Goal: Task Accomplishment & Management: Use online tool/utility

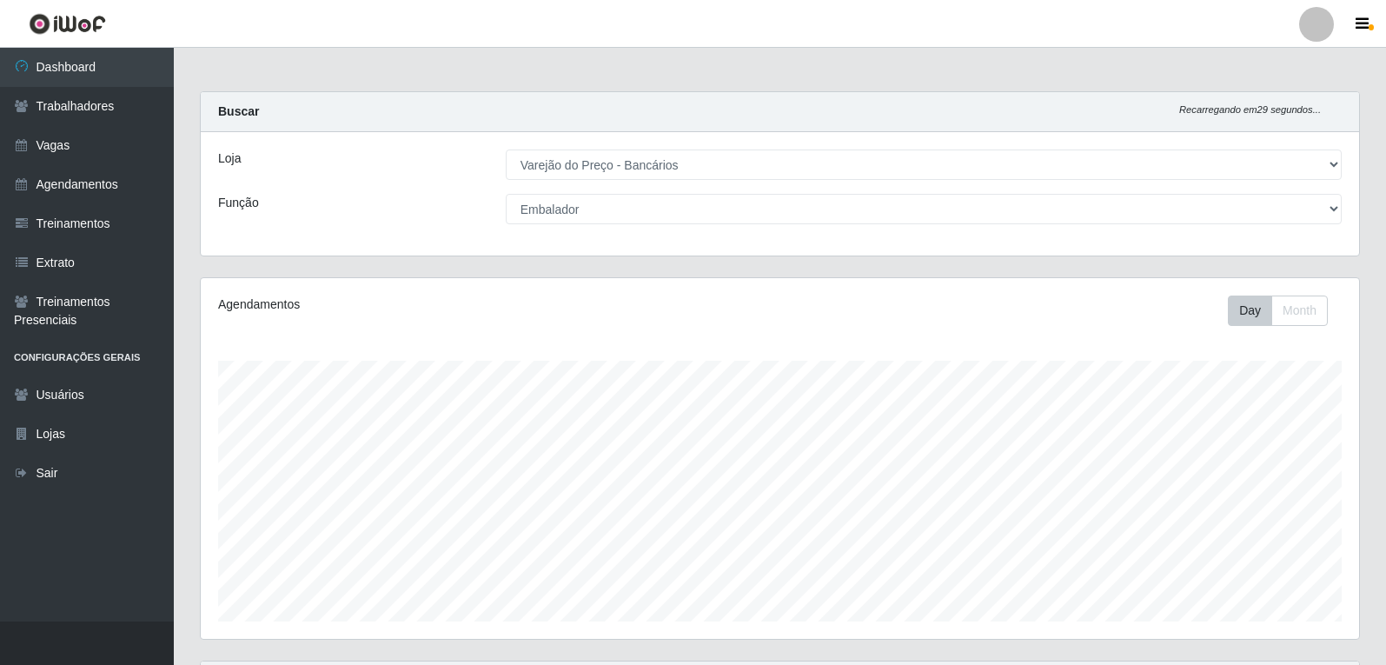
select select "157"
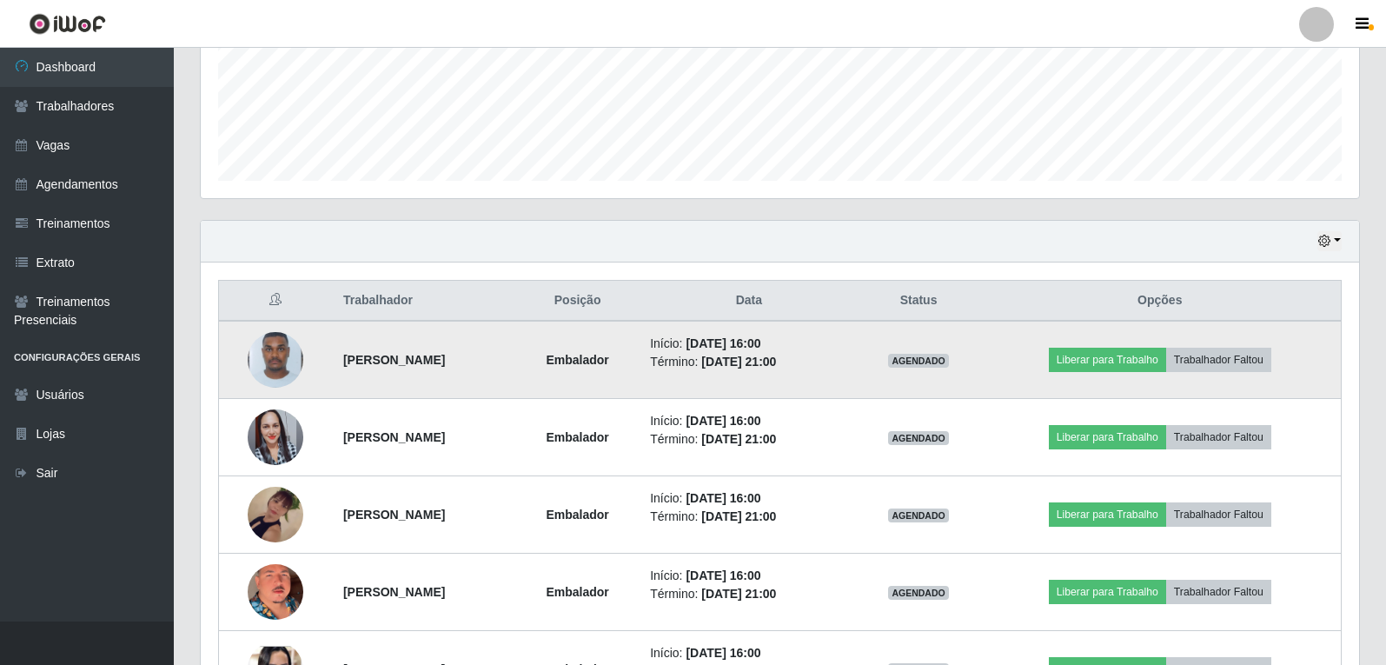
scroll to position [527, 0]
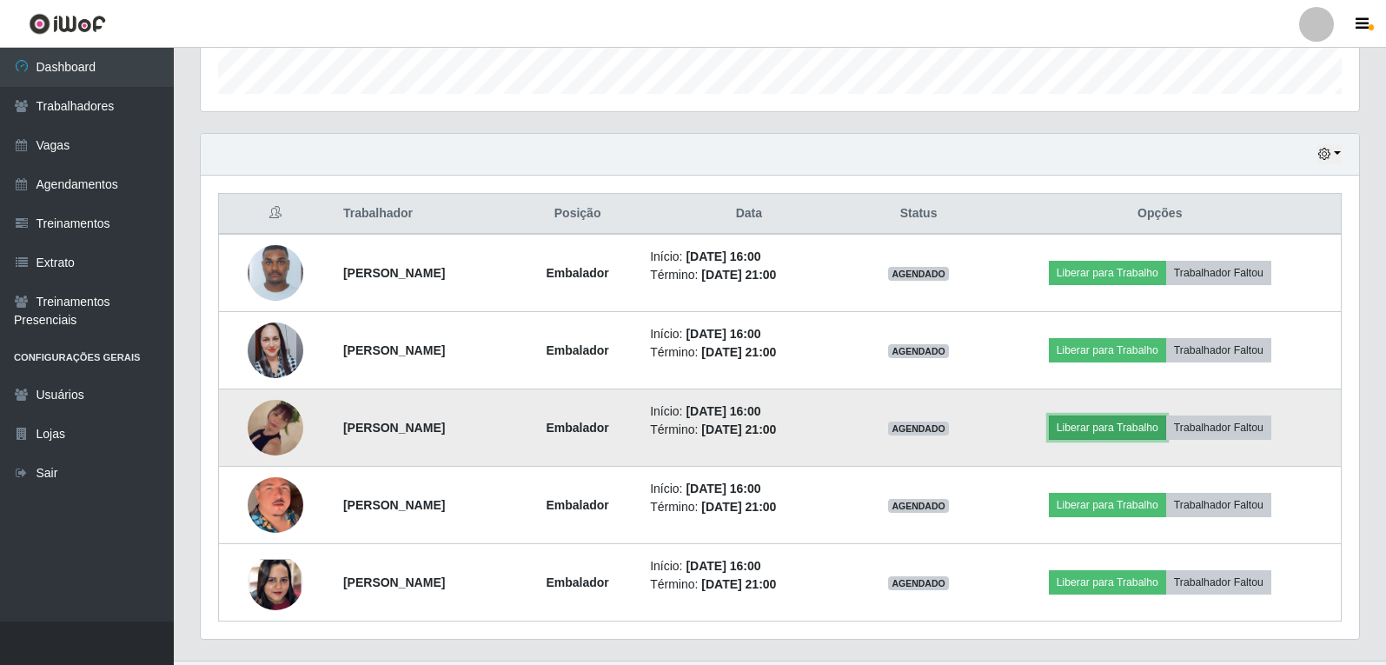
click at [1139, 431] on button "Liberar para Trabalho" at bounding box center [1107, 427] width 117 height 24
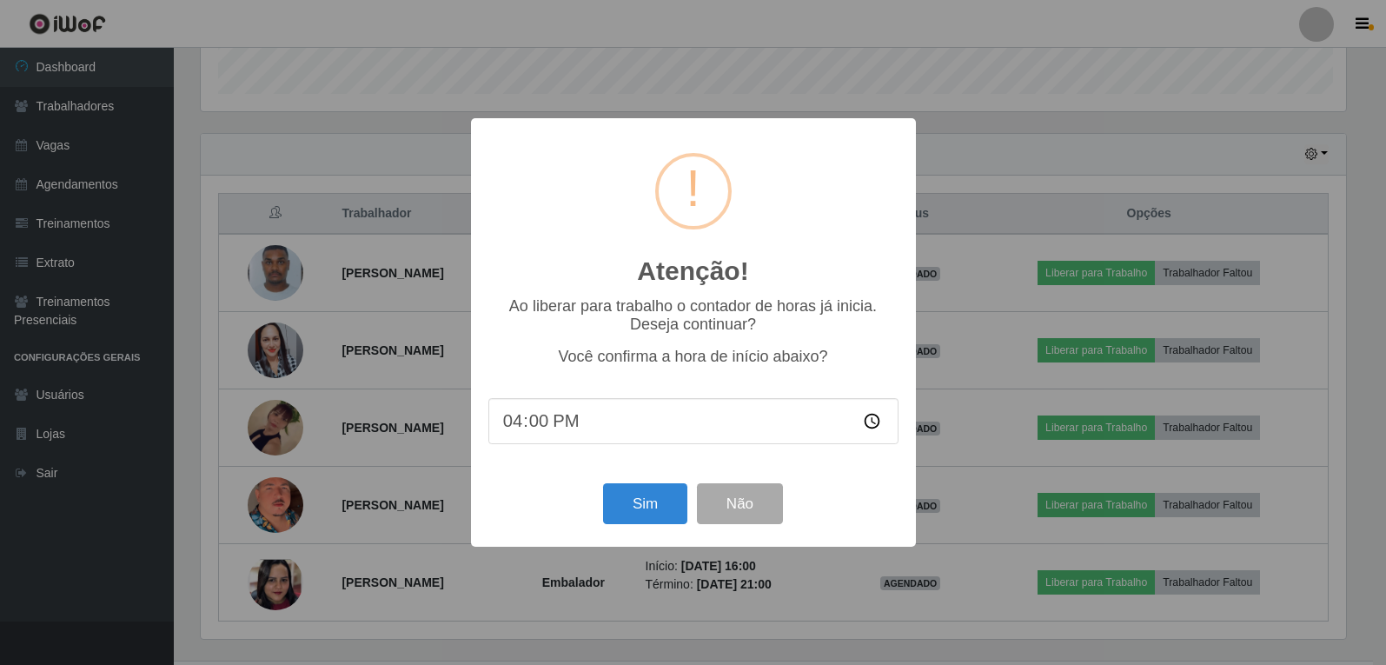
scroll to position [361, 1149]
click at [642, 518] on button "Sim" at bounding box center [647, 503] width 84 height 41
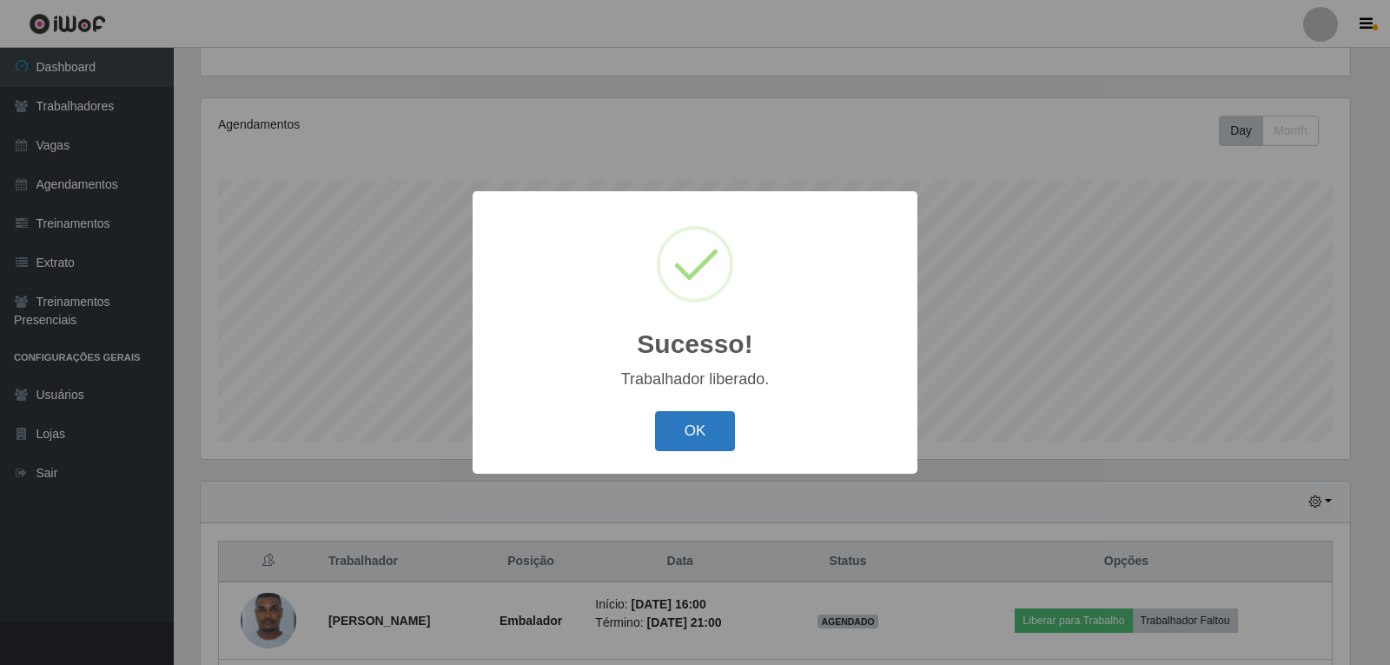
click at [682, 416] on button "OK" at bounding box center [695, 431] width 81 height 41
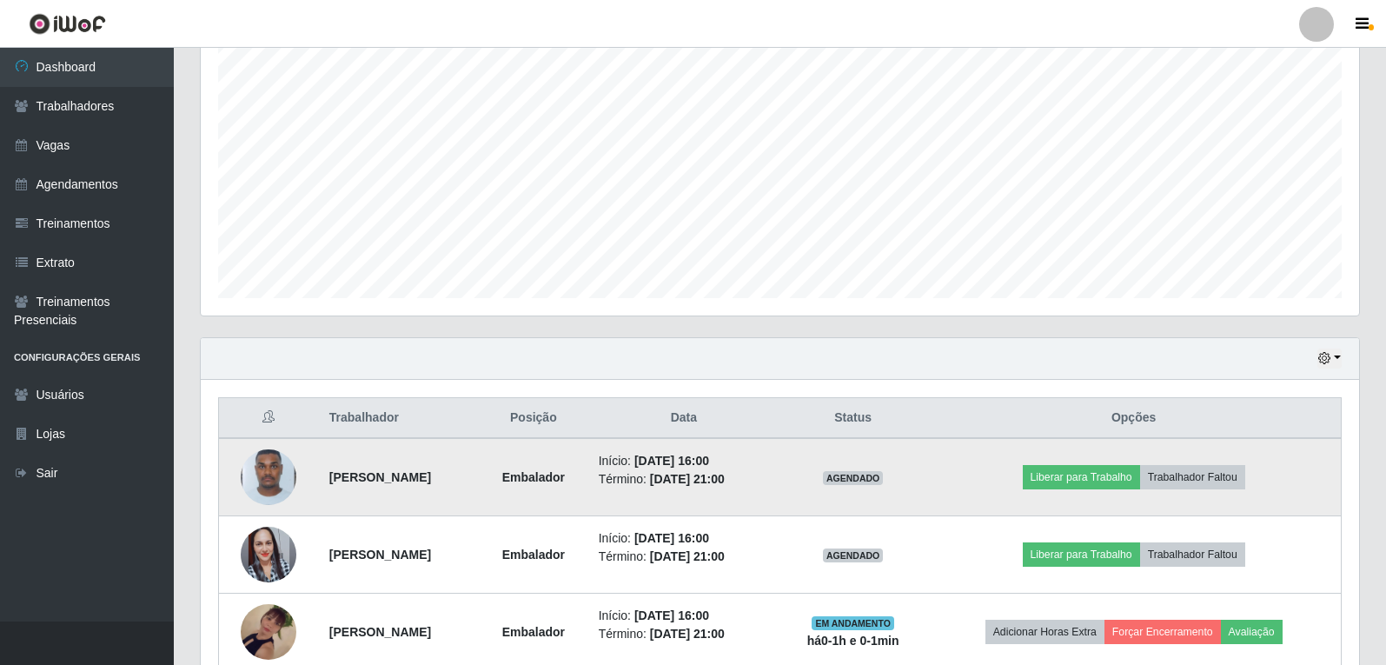
scroll to position [354, 0]
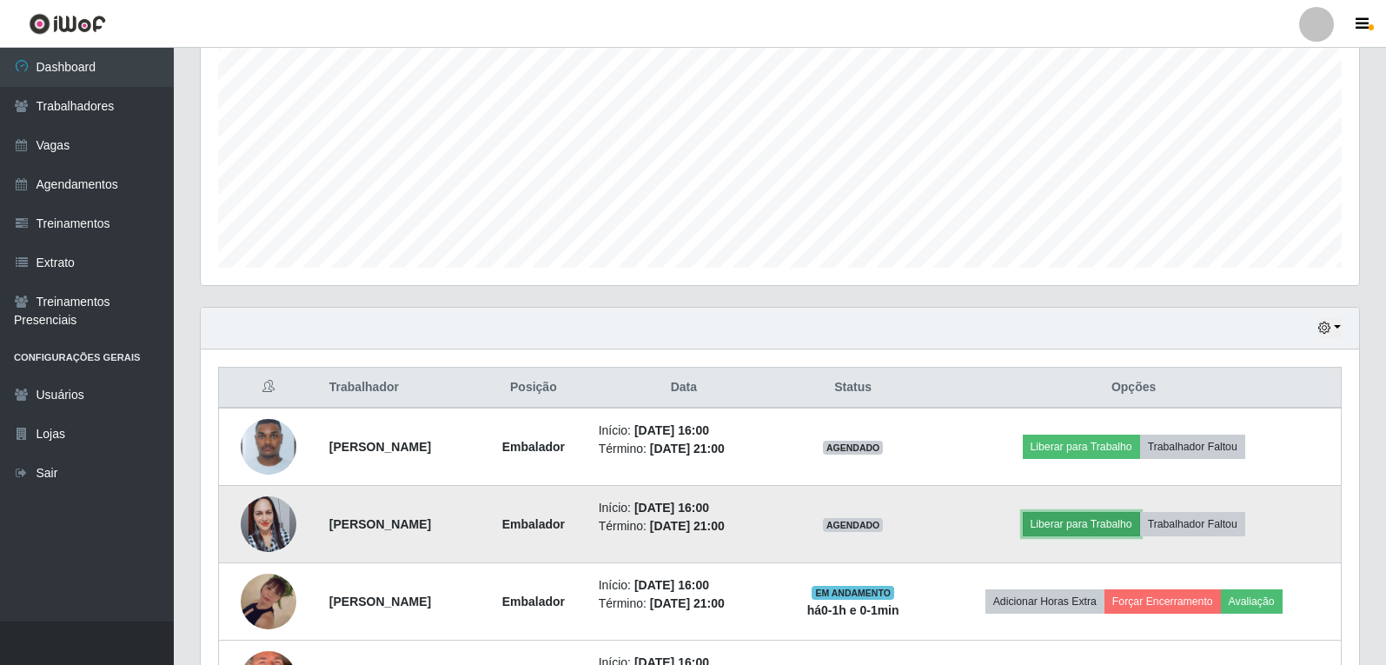
click at [1115, 526] on button "Liberar para Trabalho" at bounding box center [1080, 524] width 117 height 24
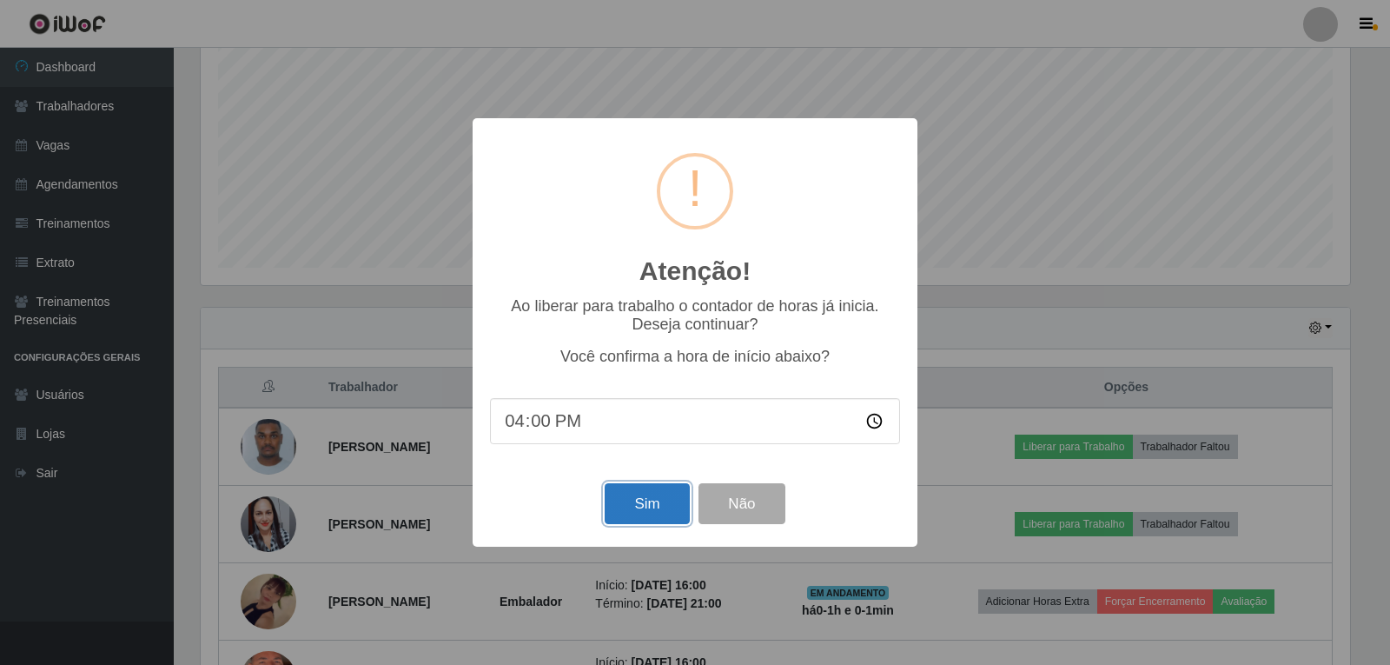
click at [640, 518] on button "Sim" at bounding box center [647, 503] width 84 height 41
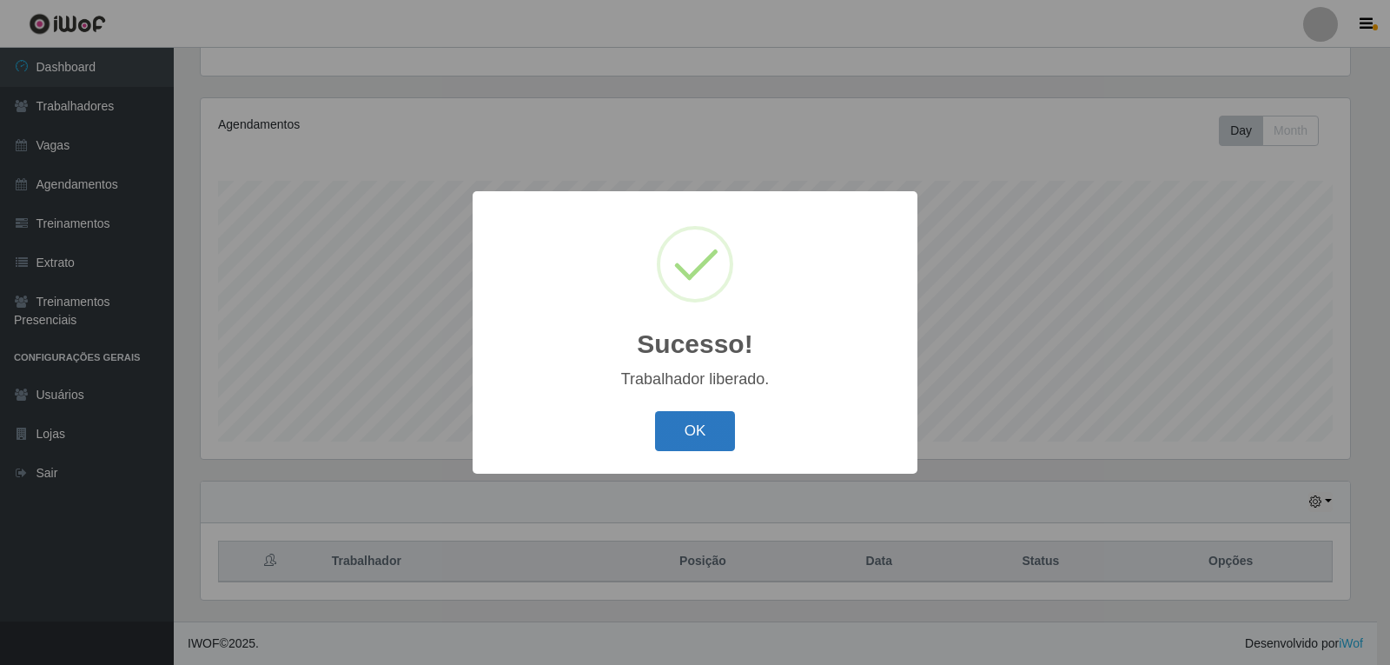
click at [676, 433] on button "OK" at bounding box center [695, 431] width 81 height 41
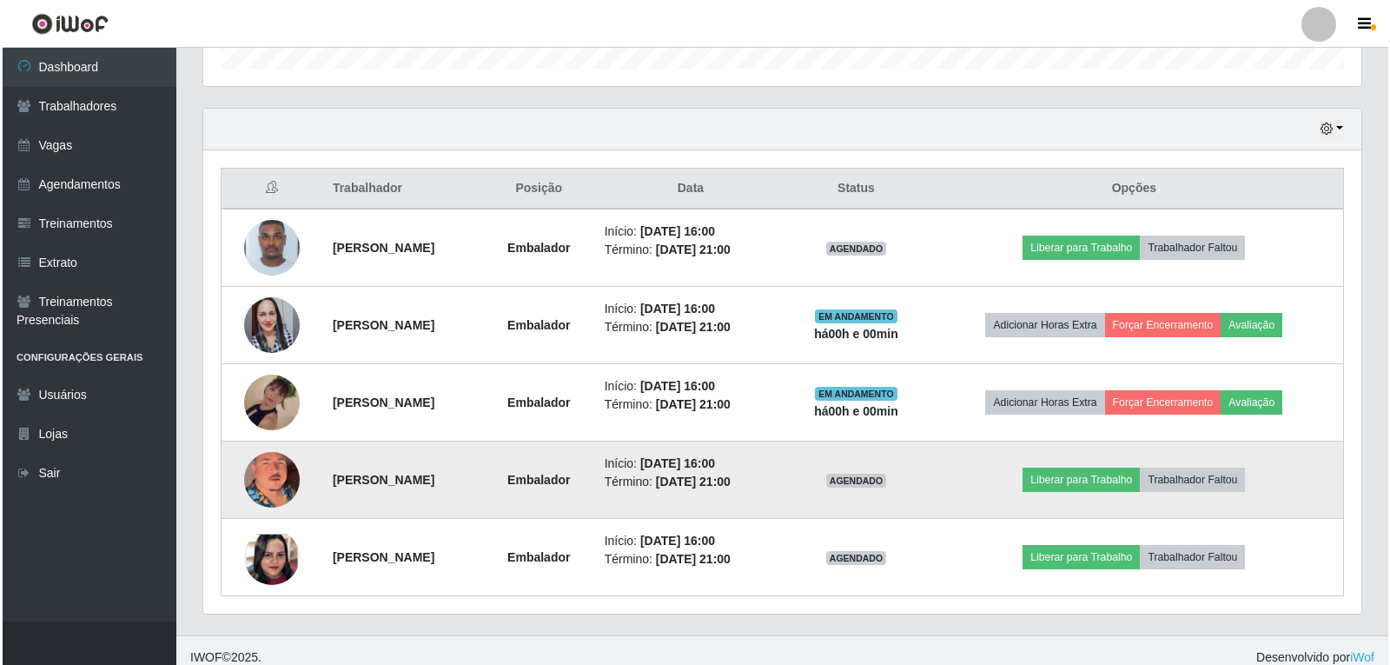
scroll to position [566, 0]
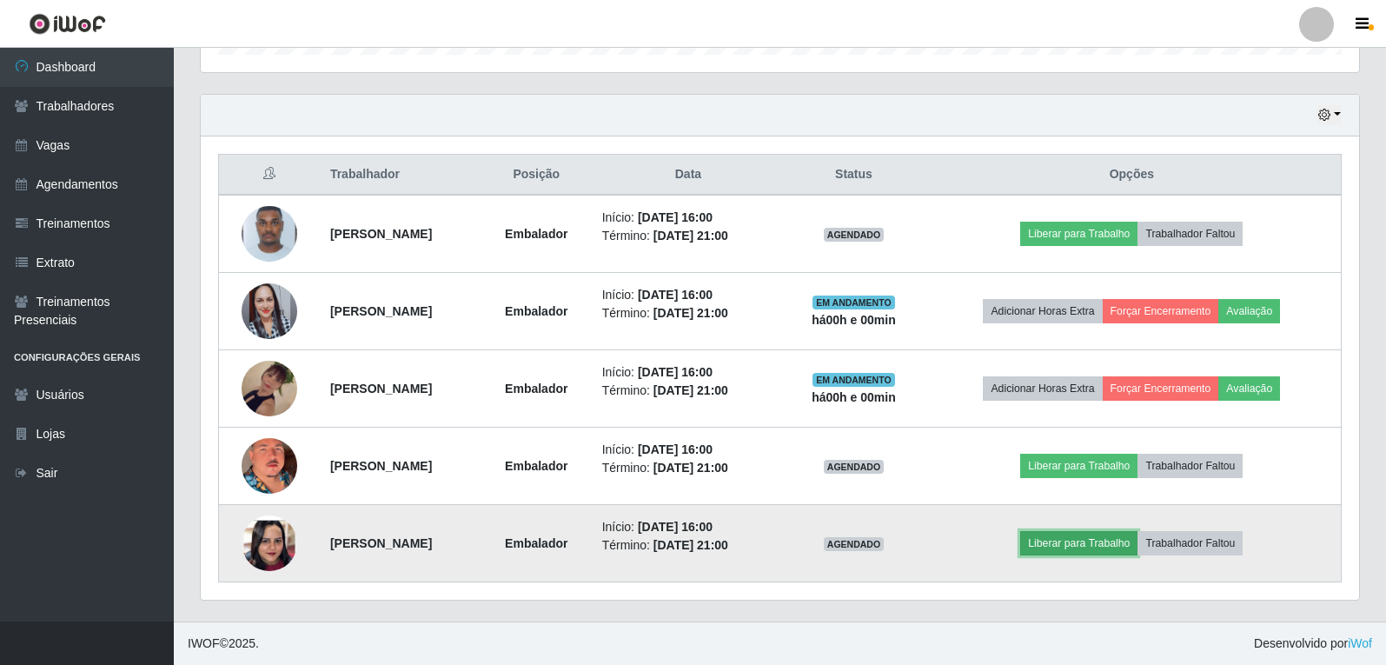
click at [1097, 546] on button "Liberar para Trabalho" at bounding box center [1078, 543] width 117 height 24
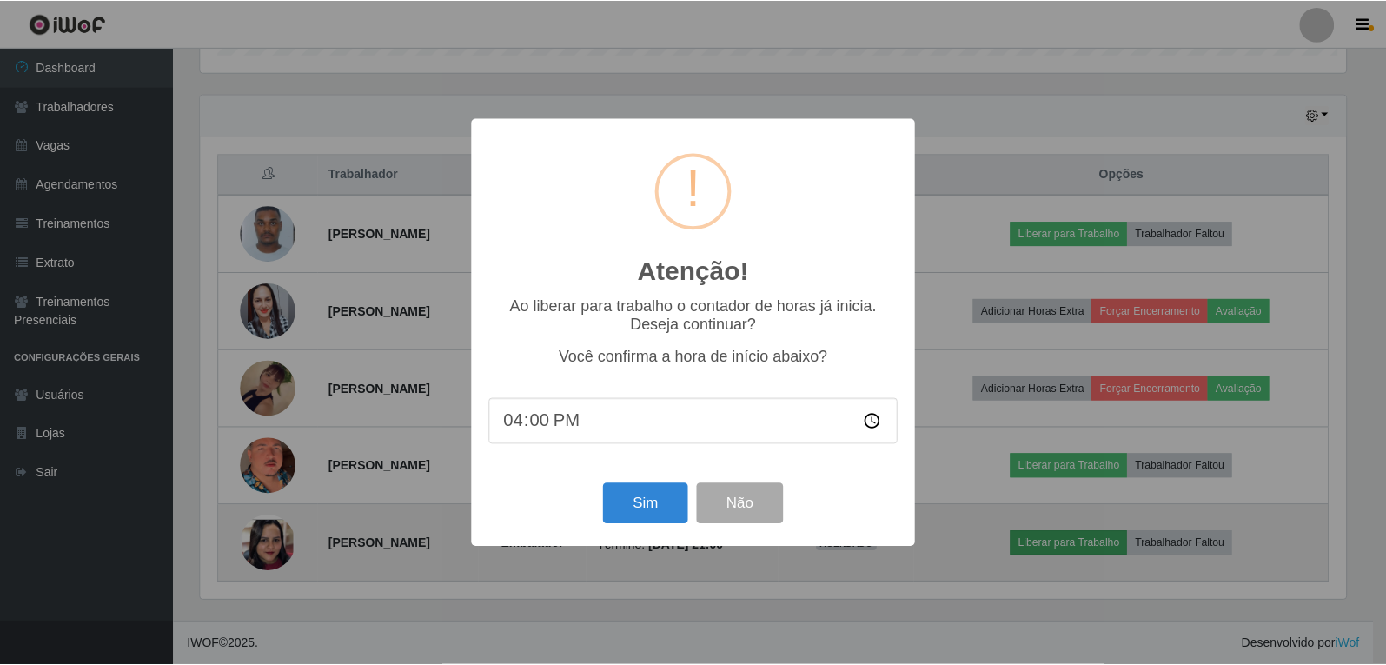
scroll to position [361, 1149]
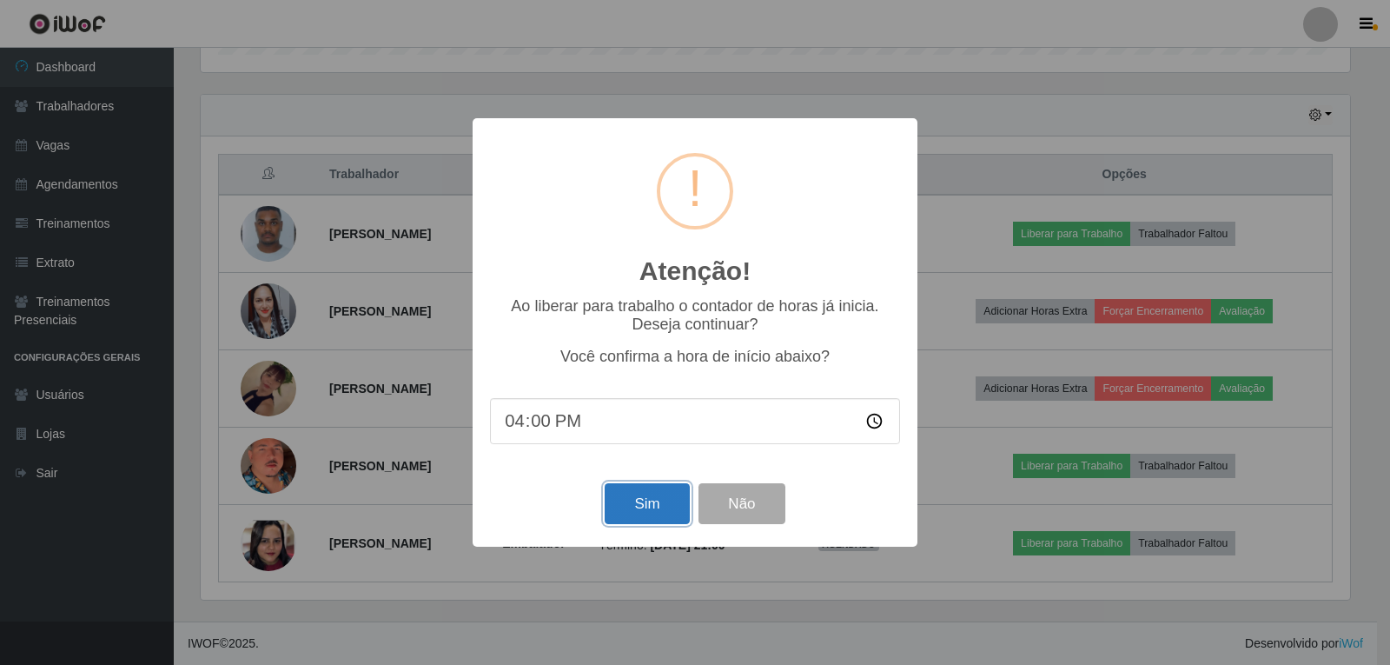
click at [631, 499] on button "Sim" at bounding box center [647, 503] width 84 height 41
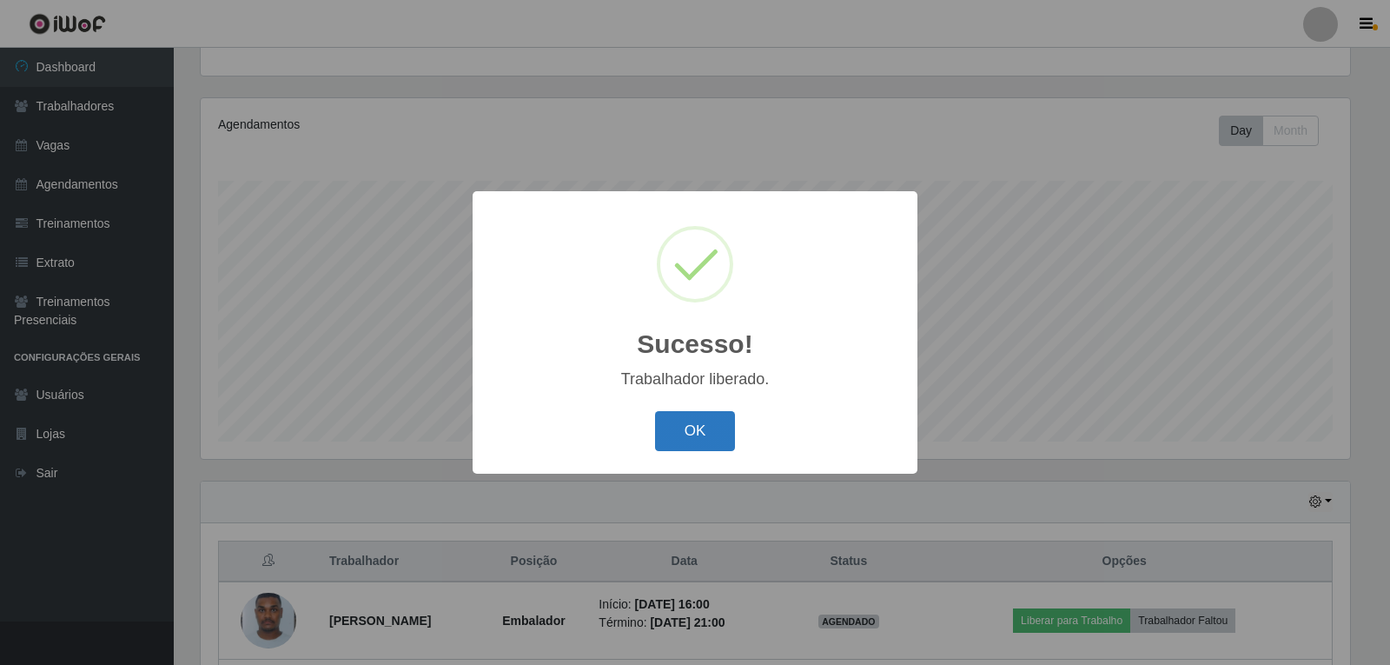
click at [677, 427] on button "OK" at bounding box center [695, 431] width 81 height 41
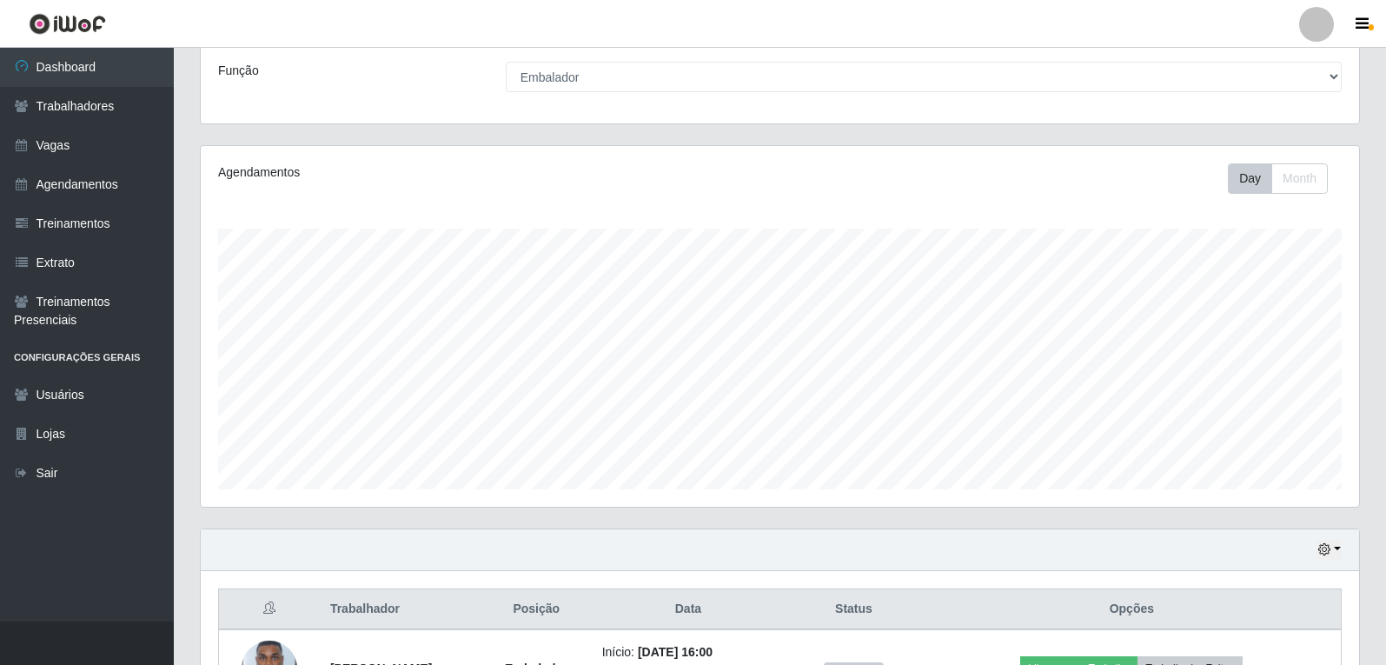
scroll to position [0, 0]
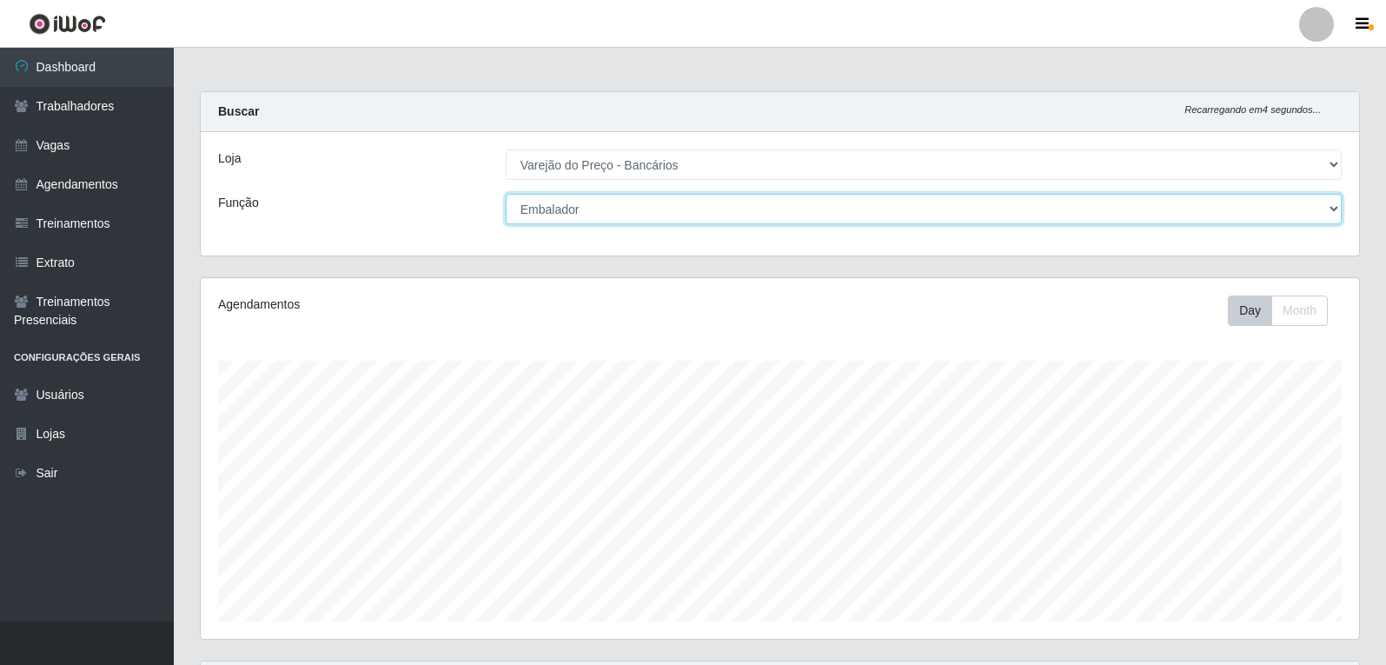
click at [1247, 206] on select "[Selecione...] Auxiliar de Estacionamento Auxiliar de Estacionamento + Auxiliar…" at bounding box center [924, 209] width 836 height 30
click at [506, 194] on select "[Selecione...] Auxiliar de Estacionamento Auxiliar de Estacionamento + Auxiliar…" at bounding box center [924, 209] width 836 height 30
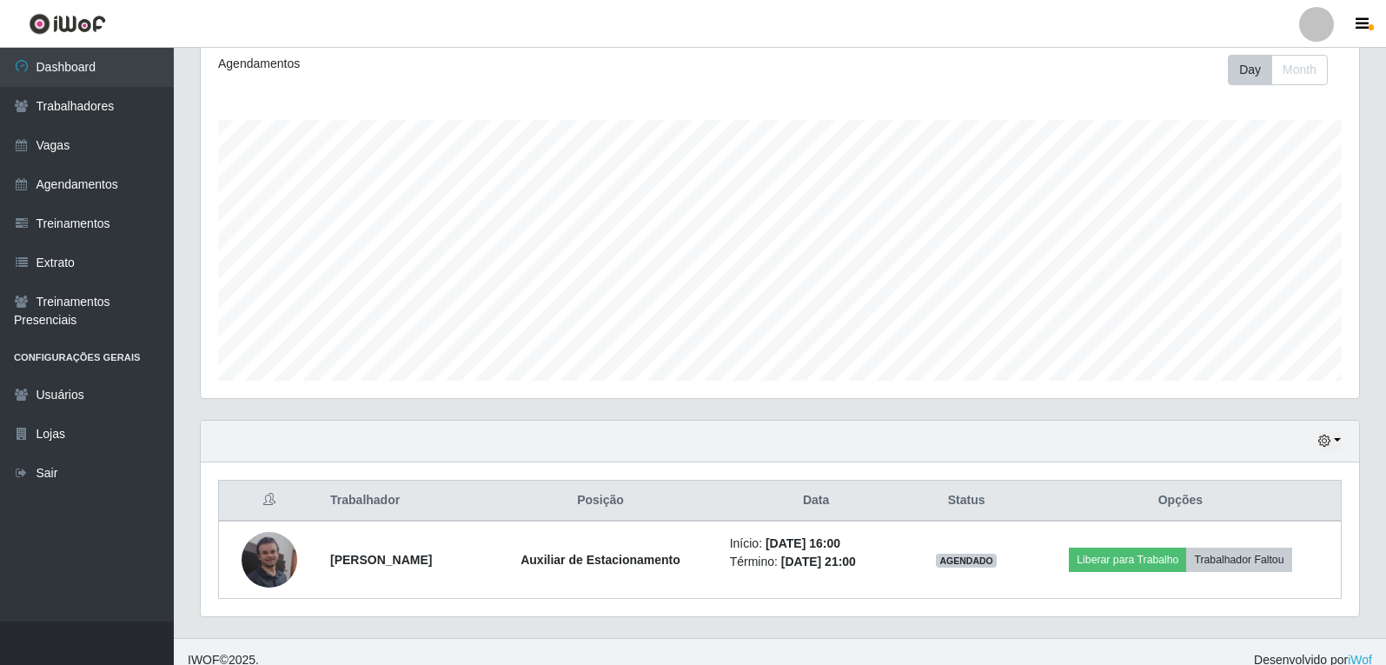
scroll to position [257, 0]
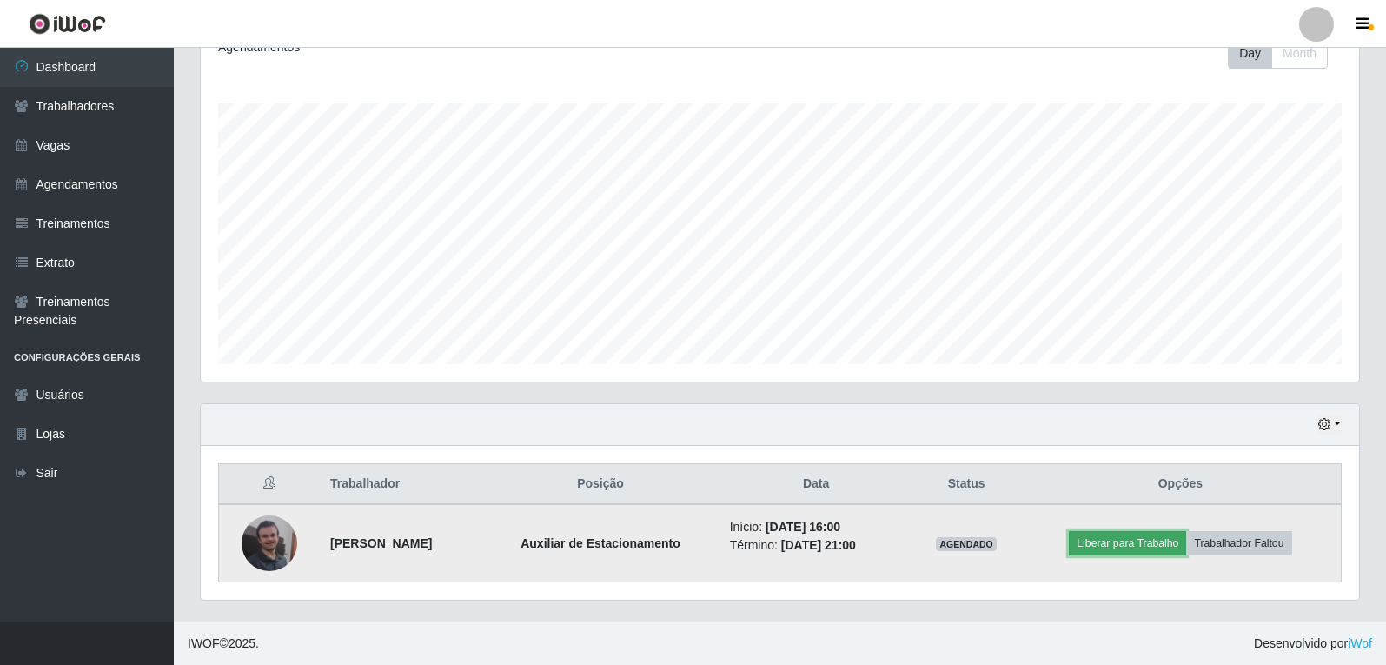
click at [1141, 541] on button "Liberar para Trabalho" at bounding box center [1126, 543] width 117 height 24
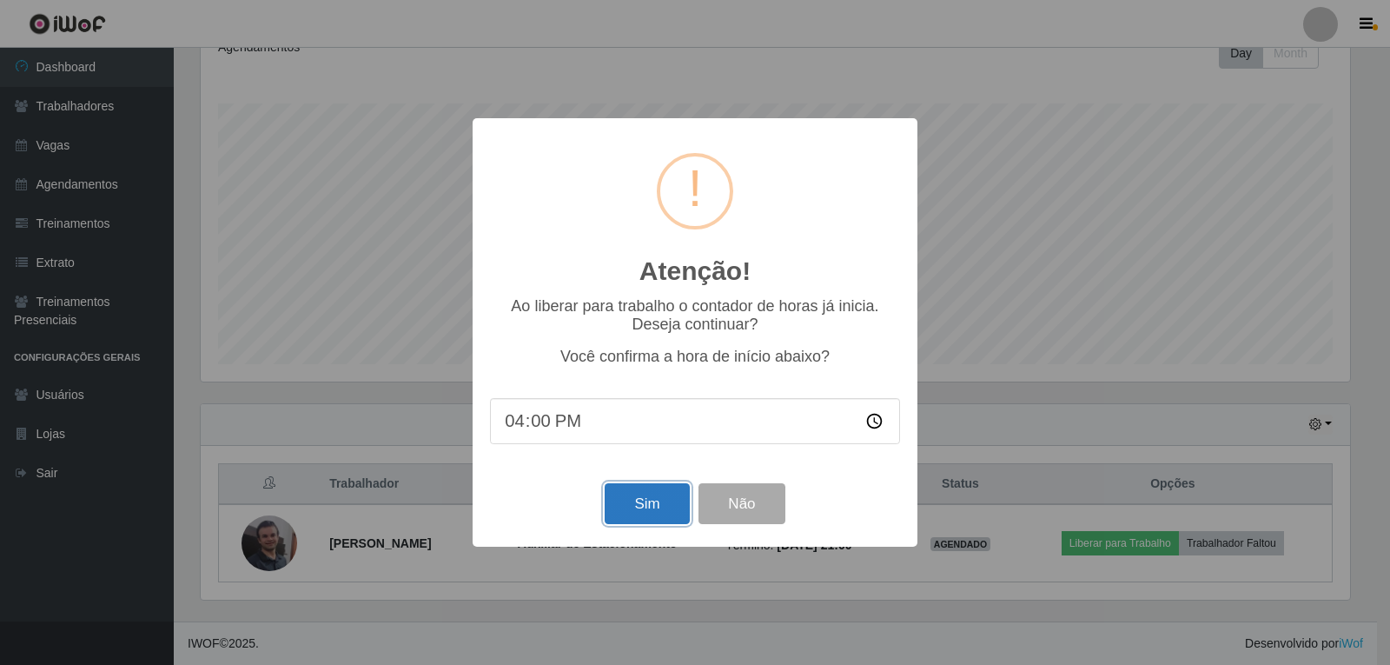
click at [631, 504] on button "Sim" at bounding box center [647, 503] width 84 height 41
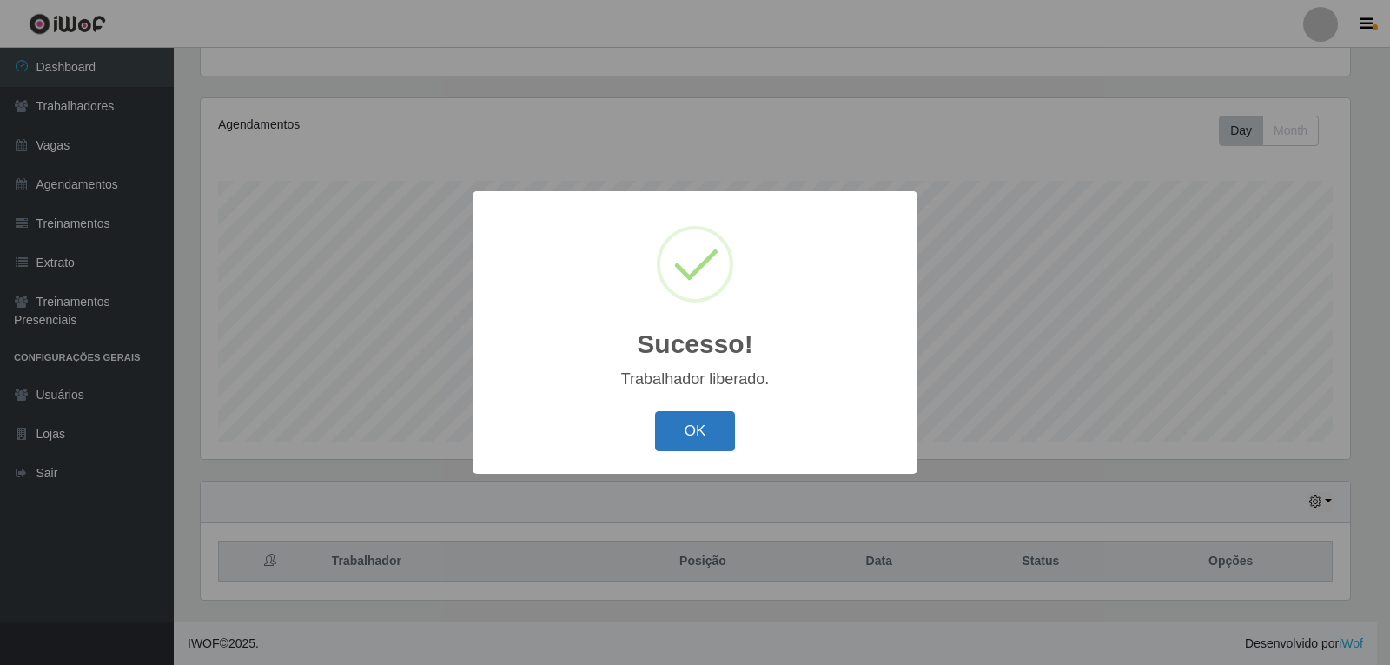
click at [711, 440] on button "OK" at bounding box center [695, 431] width 81 height 41
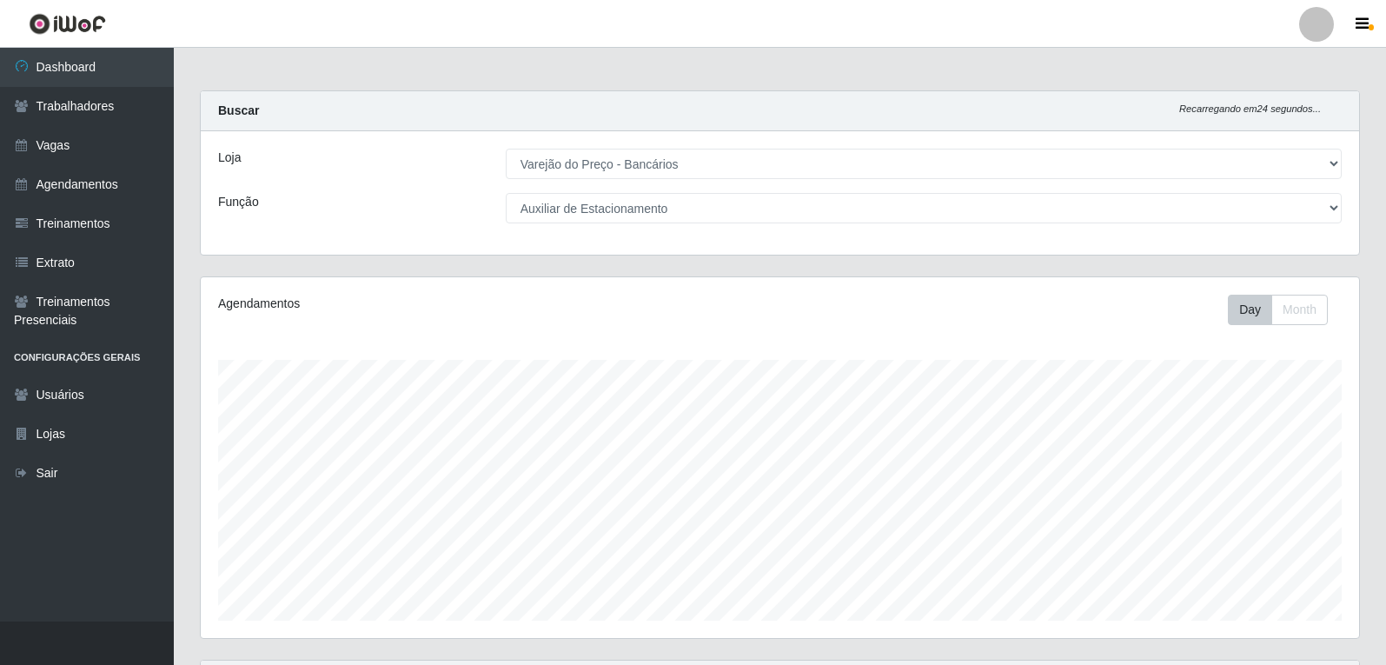
scroll to position [0, 0]
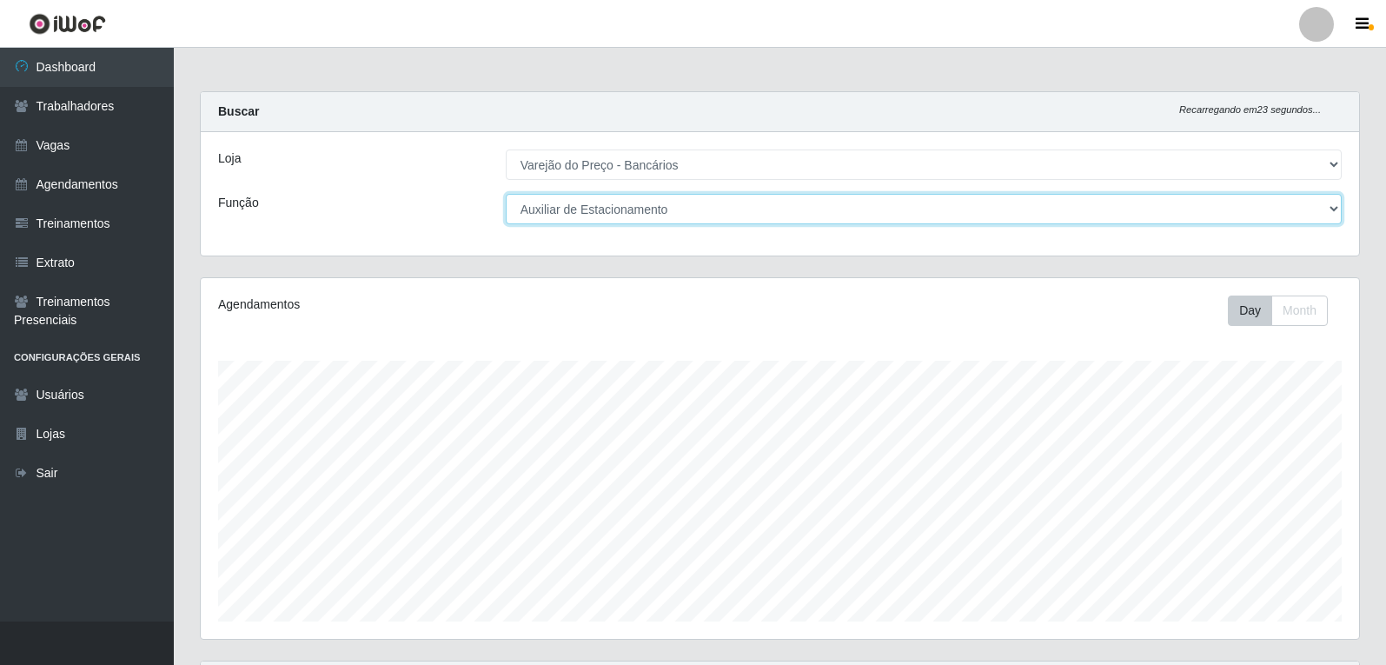
click at [653, 217] on select "[Selecione...] Auxiliar de Estacionamento Auxiliar de Estacionamento + Auxiliar…" at bounding box center [924, 209] width 836 height 30
select select "1"
click at [506, 194] on select "[Selecione...] Auxiliar de Estacionamento Auxiliar de Estacionamento + Auxiliar…" at bounding box center [924, 209] width 836 height 30
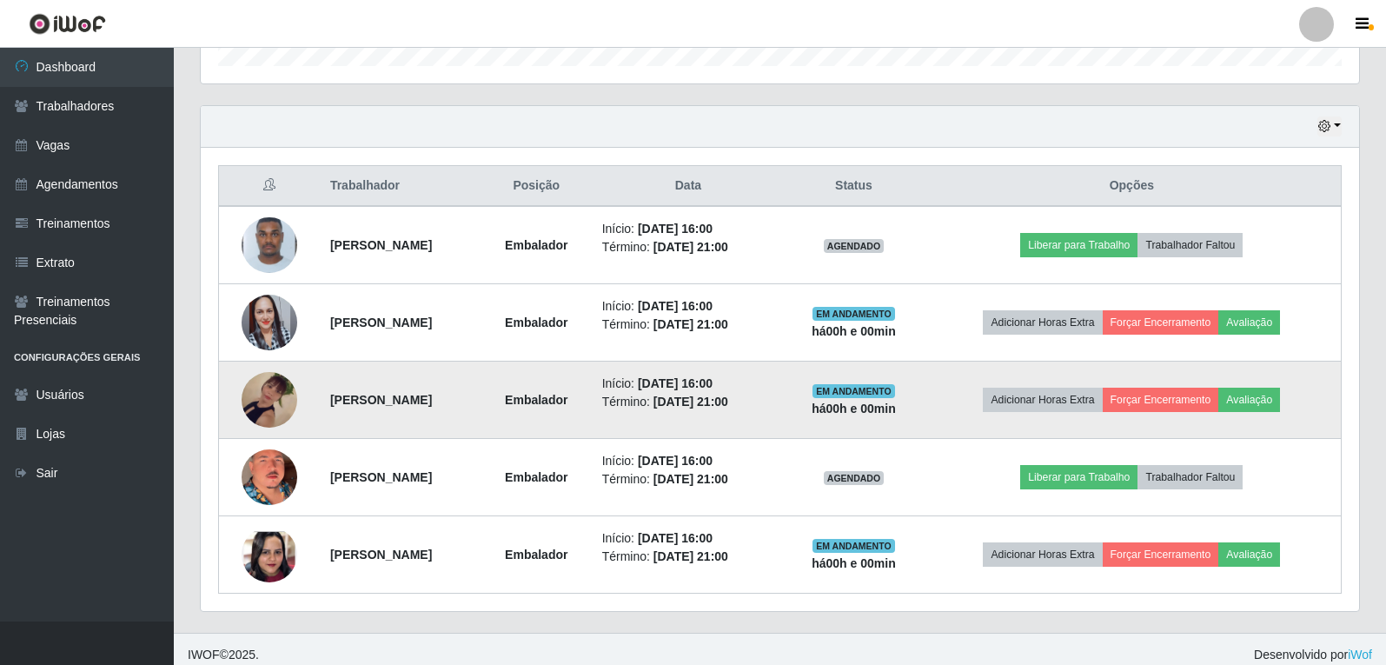
scroll to position [566, 0]
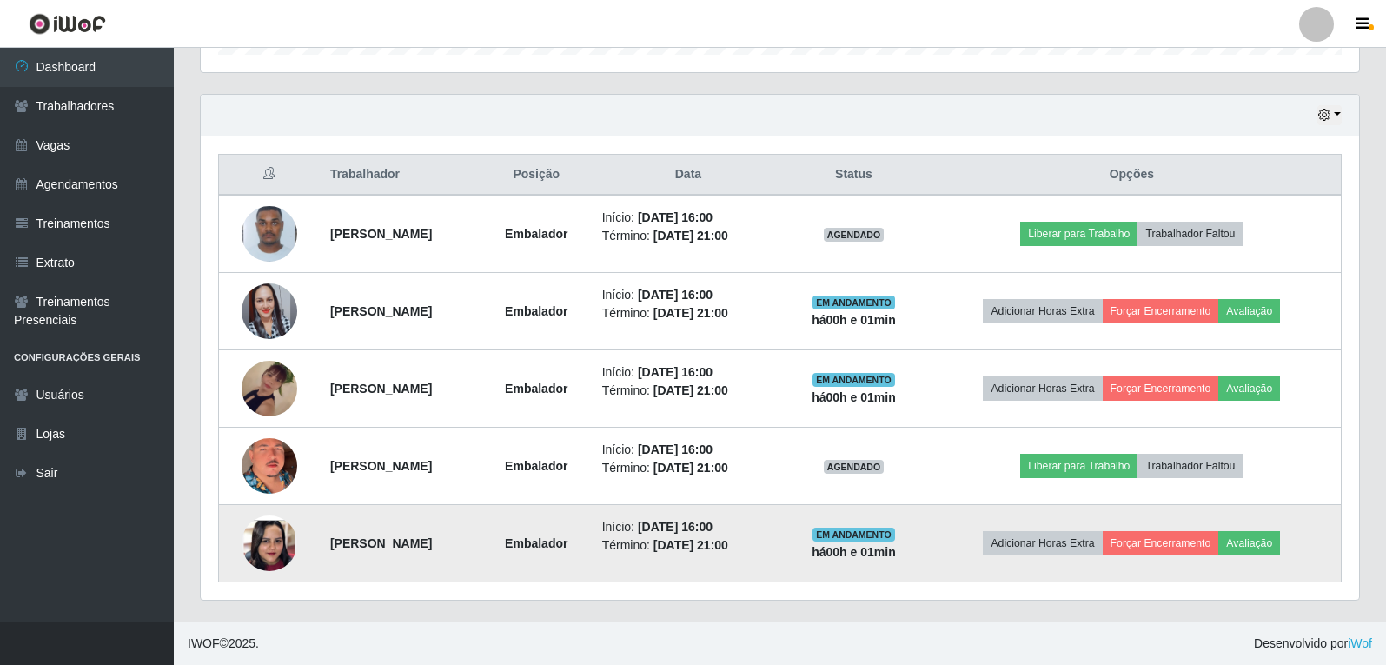
click at [268, 546] on img at bounding box center [269, 543] width 56 height 121
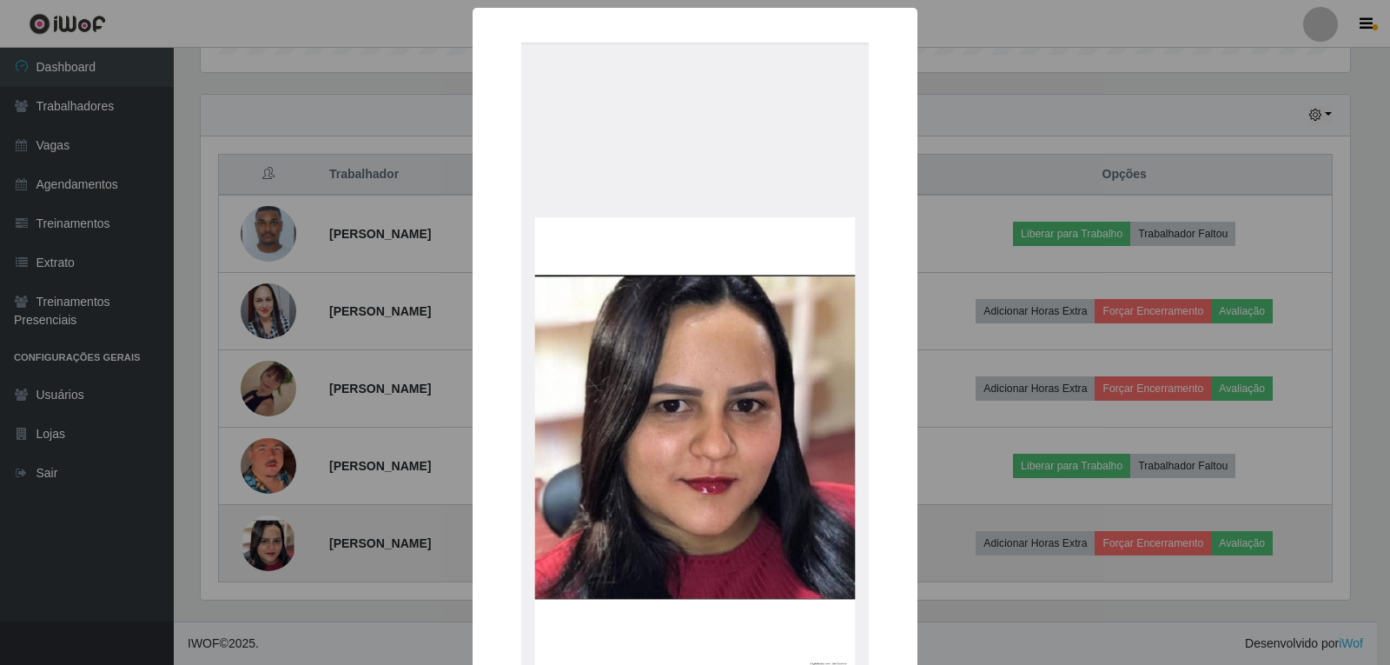
click at [268, 546] on div "× OK Cancel" at bounding box center [695, 332] width 1390 height 665
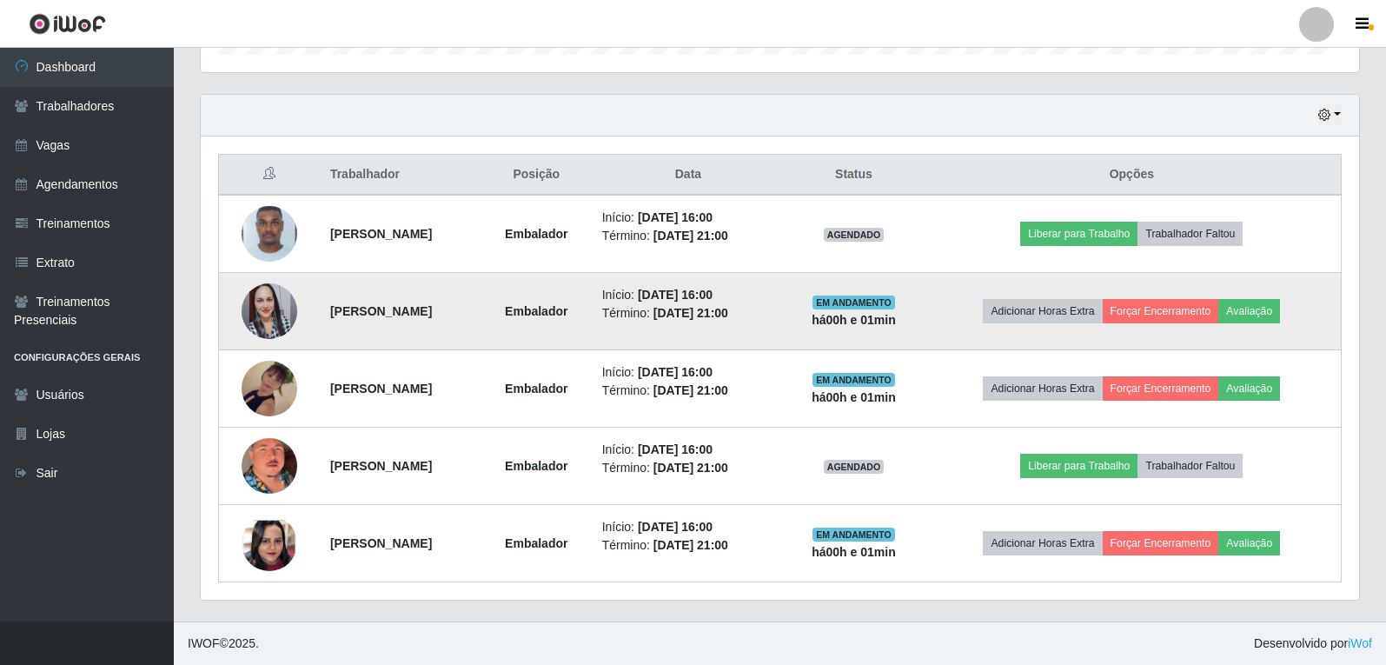
scroll to position [361, 1158]
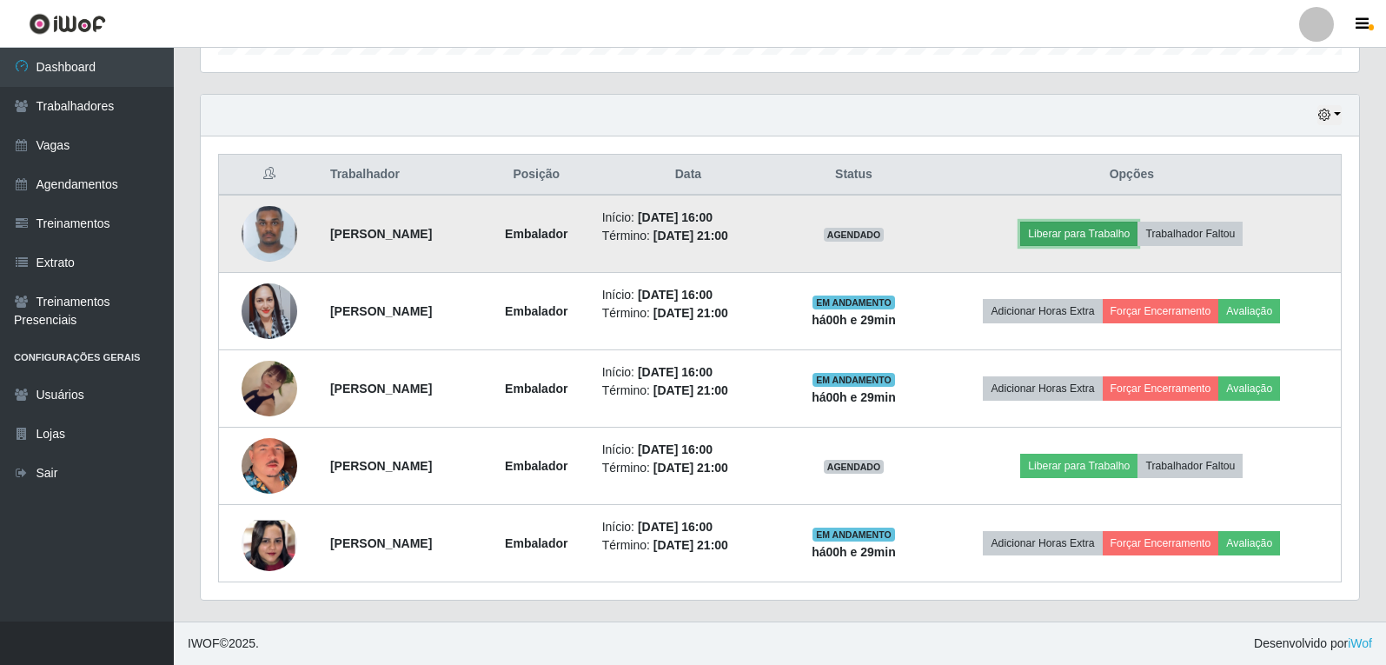
click at [1101, 234] on button "Liberar para Trabalho" at bounding box center [1078, 234] width 117 height 24
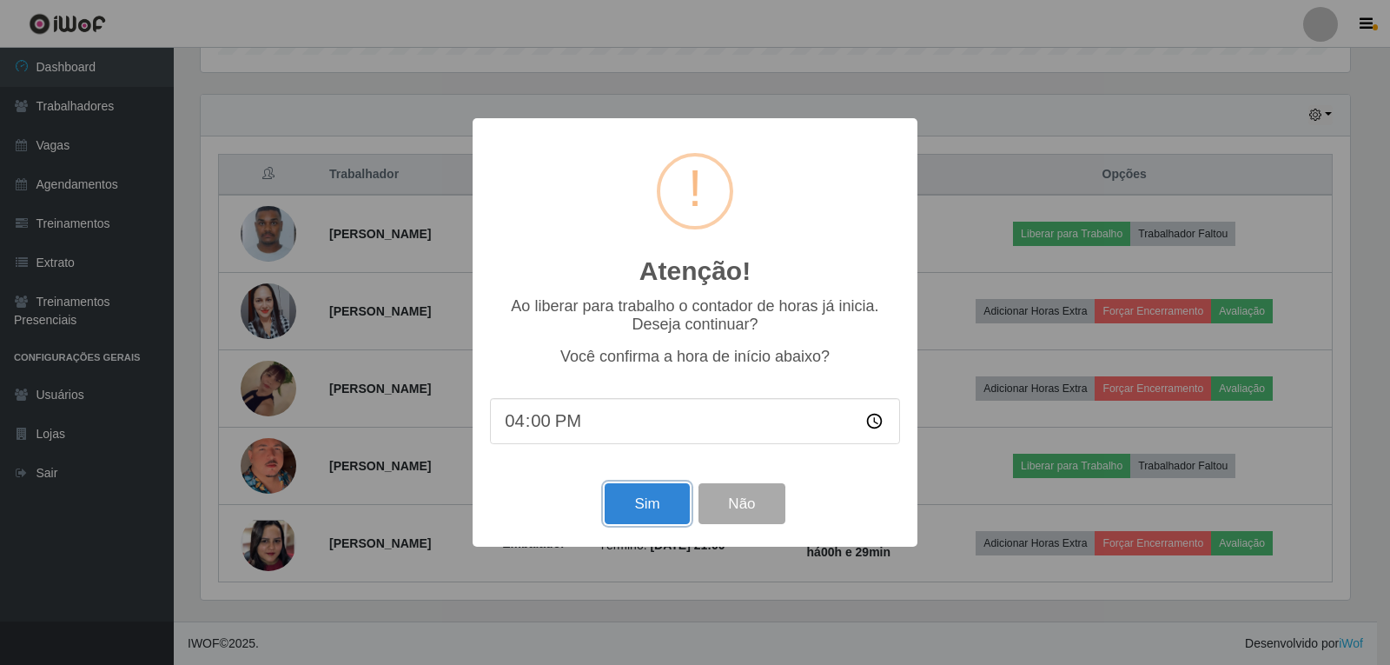
drag, startPoint x: 620, startPoint y: 517, endPoint x: 642, endPoint y: 503, distance: 25.8
click at [621, 517] on button "Sim" at bounding box center [647, 503] width 84 height 41
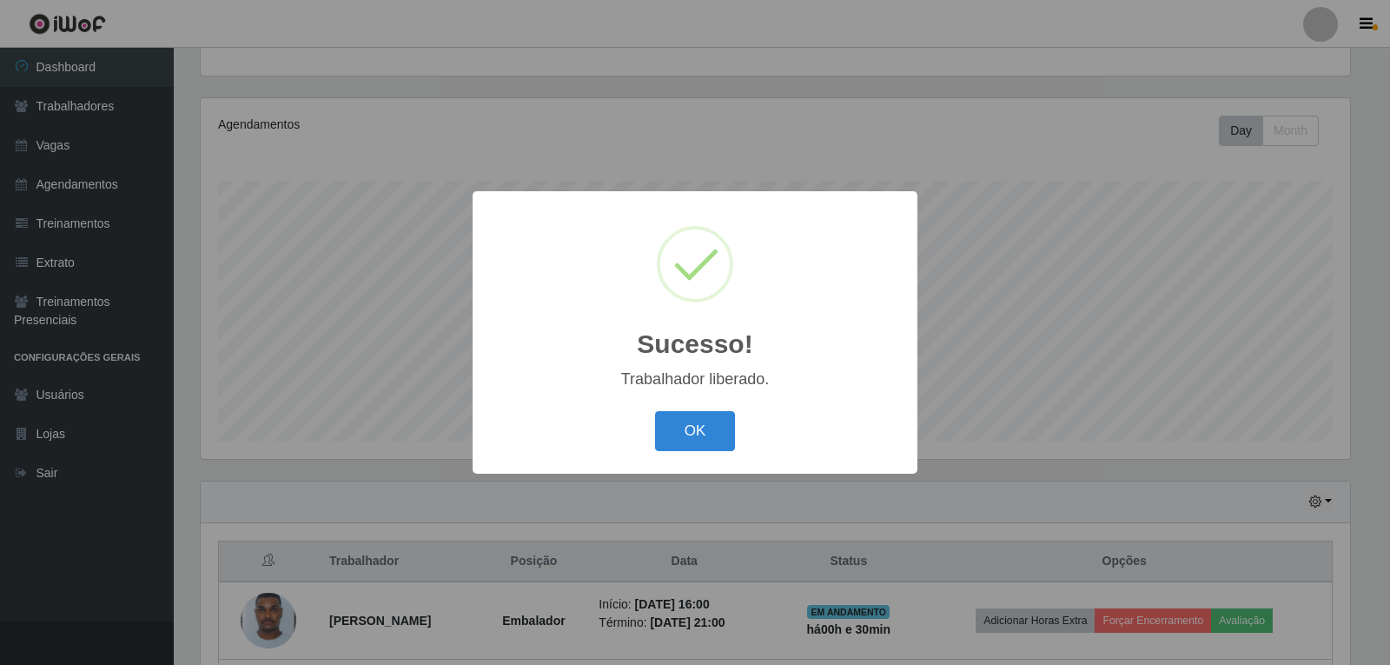
drag, startPoint x: 714, startPoint y: 433, endPoint x: 744, endPoint y: 420, distance: 32.7
click at [716, 433] on button "OK" at bounding box center [695, 431] width 81 height 41
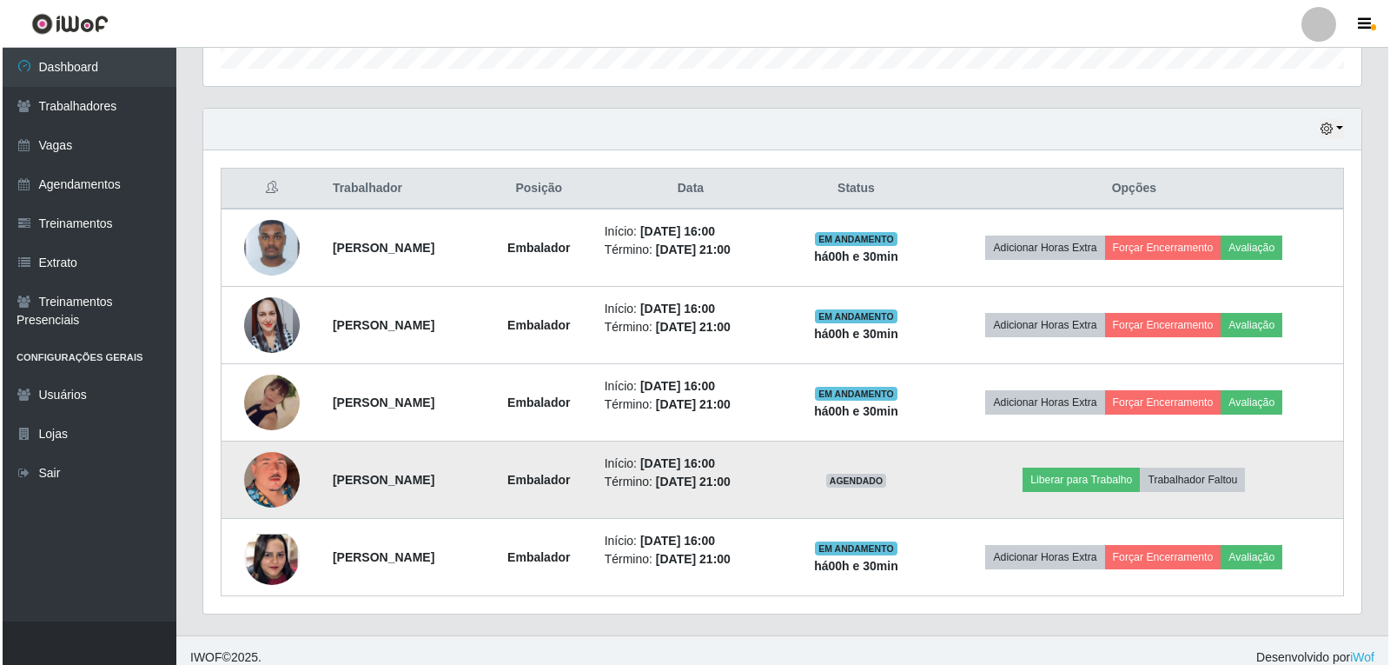
scroll to position [566, 0]
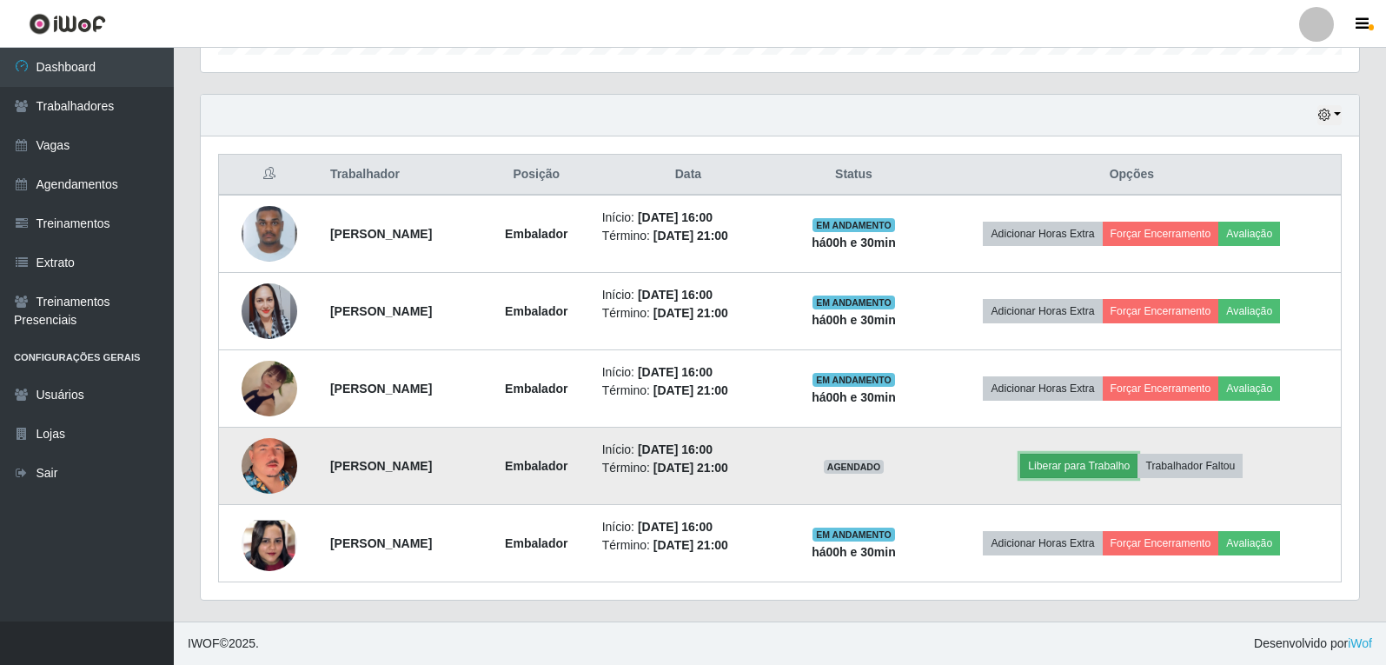
click at [1102, 467] on button "Liberar para Trabalho" at bounding box center [1078, 465] width 117 height 24
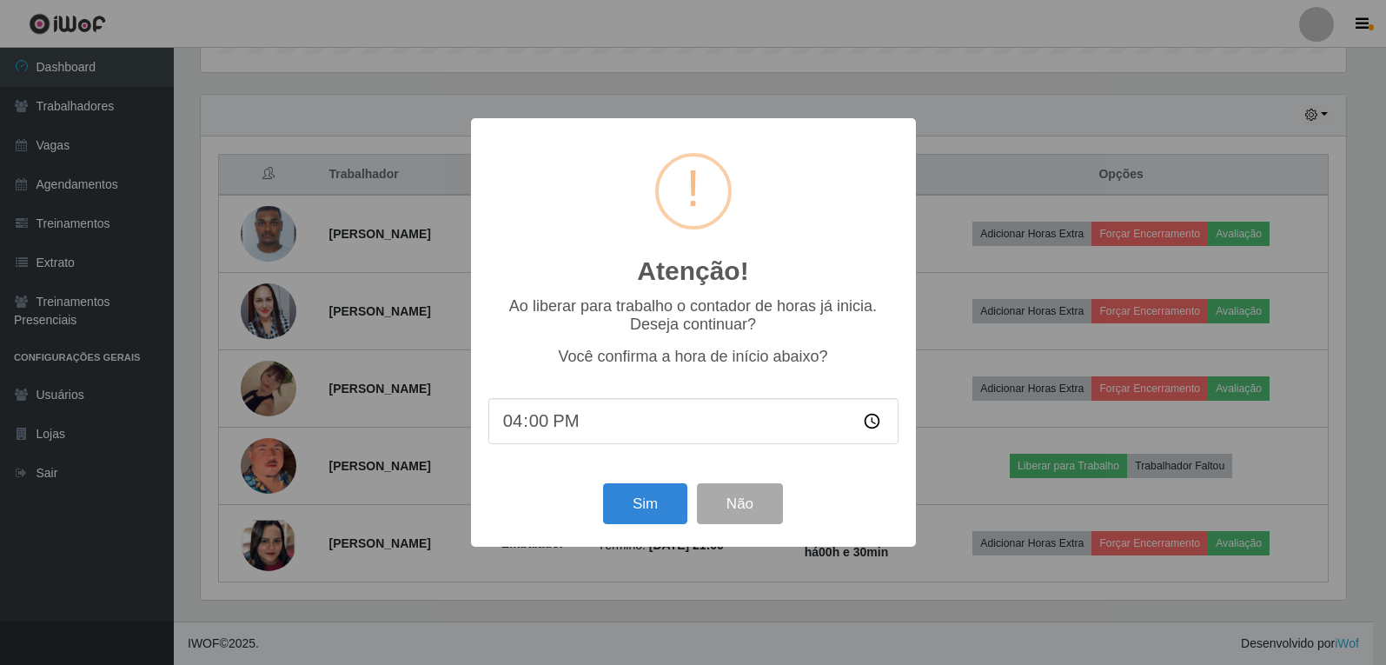
scroll to position [361, 1149]
click at [661, 519] on button "Sim" at bounding box center [647, 503] width 84 height 41
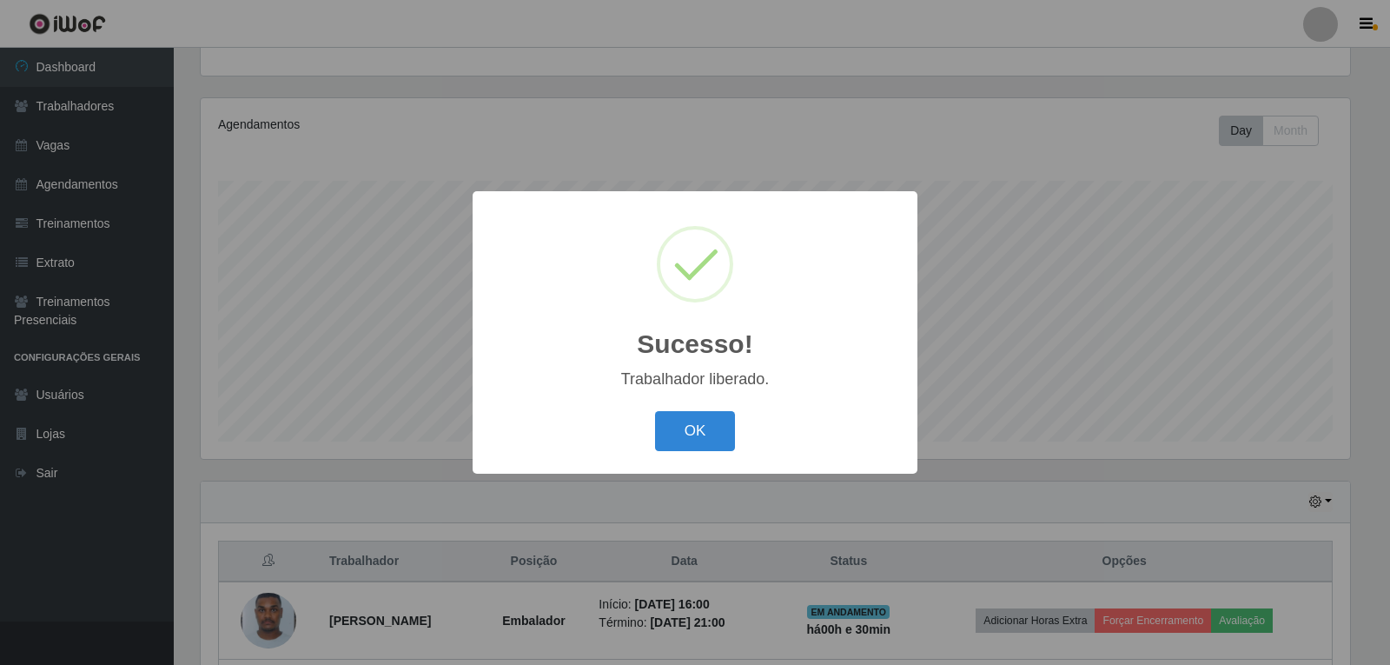
click at [655, 411] on button "OK" at bounding box center [695, 431] width 81 height 41
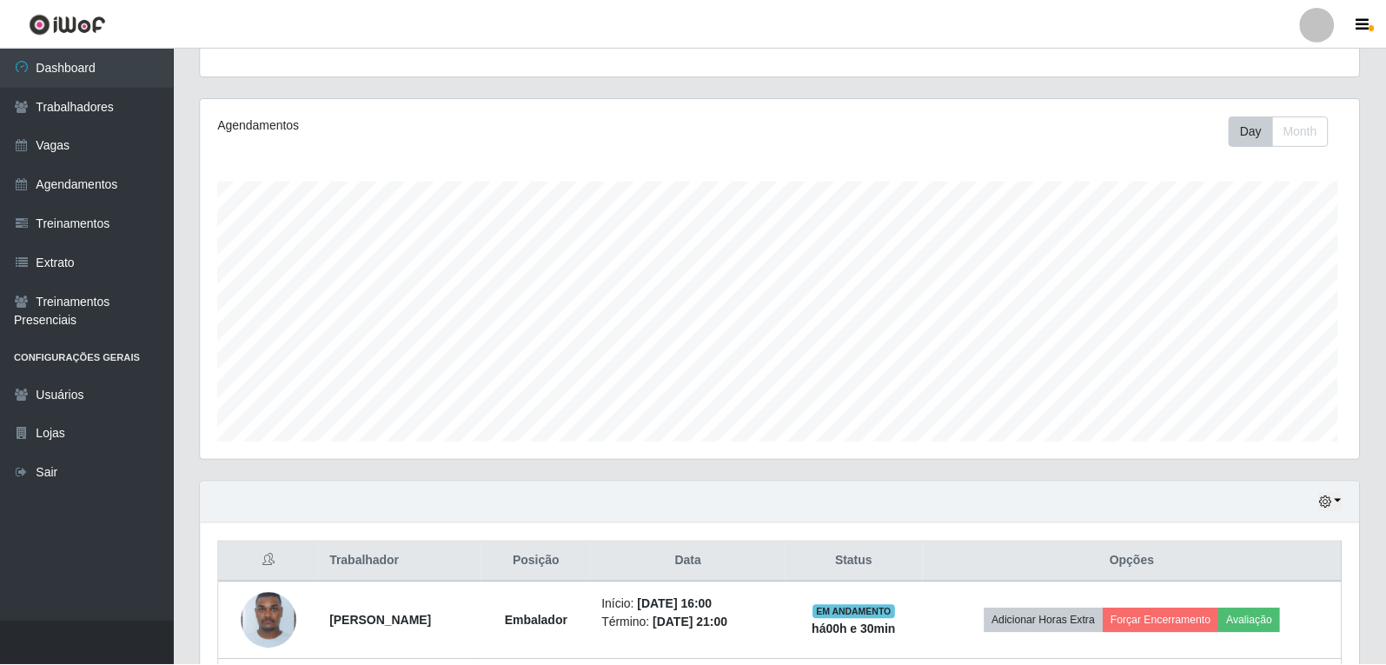
scroll to position [361, 1158]
